Goal: Use online tool/utility: Use online tool/utility

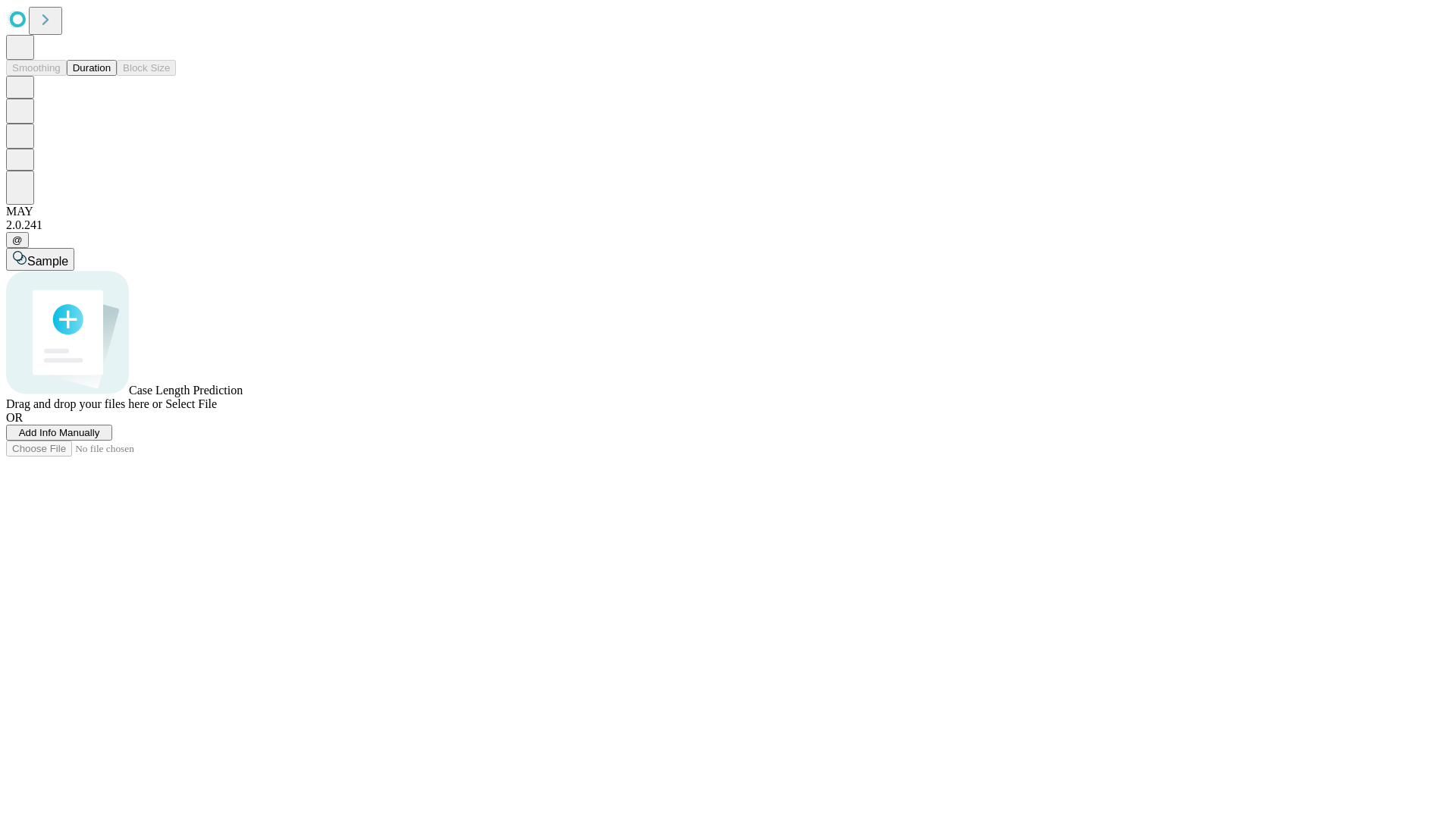
click at [217, 410] on span "Select File" at bounding box center [191, 404] width 51 height 13
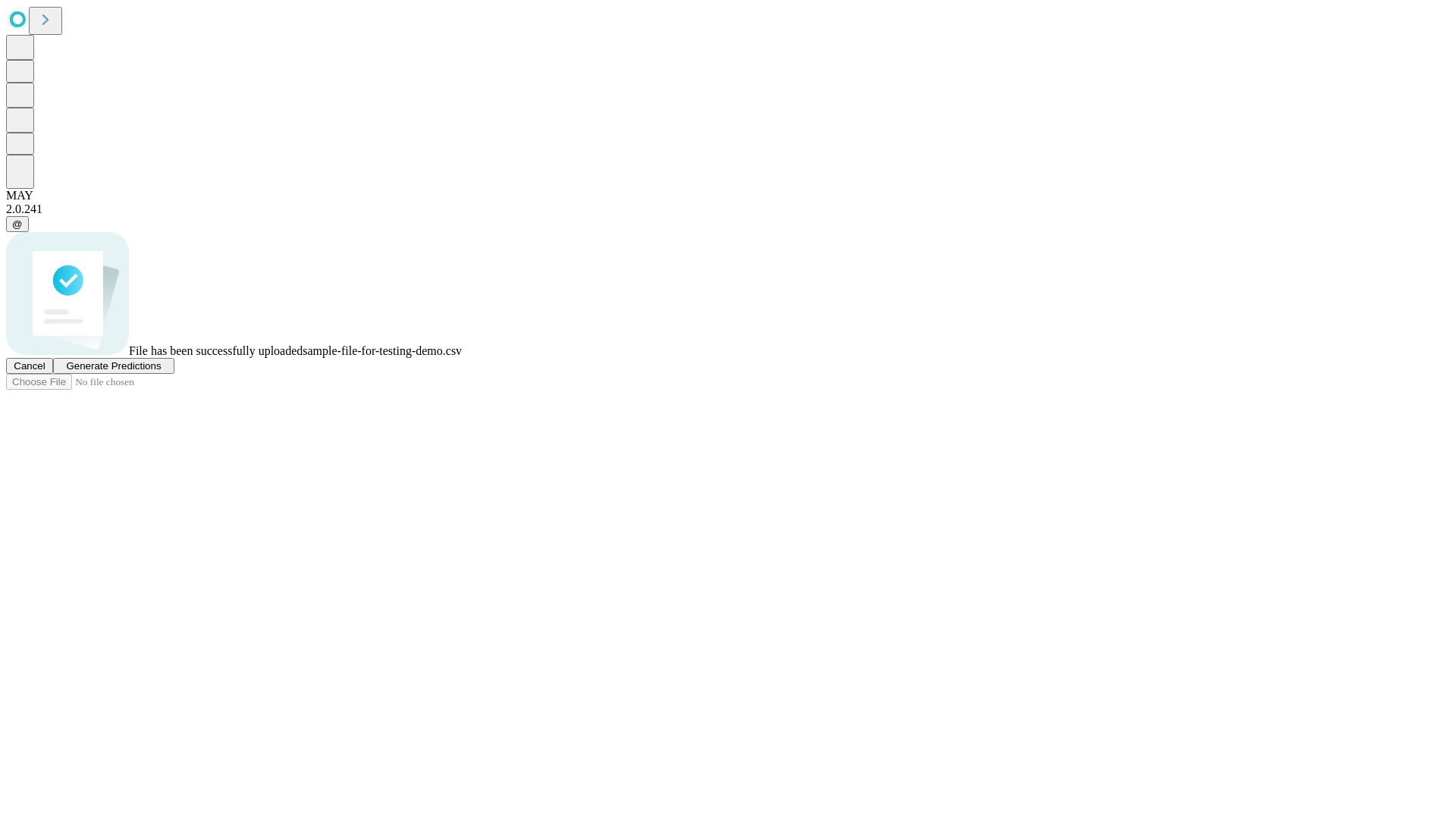
click at [160, 371] on span "Generate Predictions" at bounding box center [113, 366] width 95 height 12
